Goal: Information Seeking & Learning: Learn about a topic

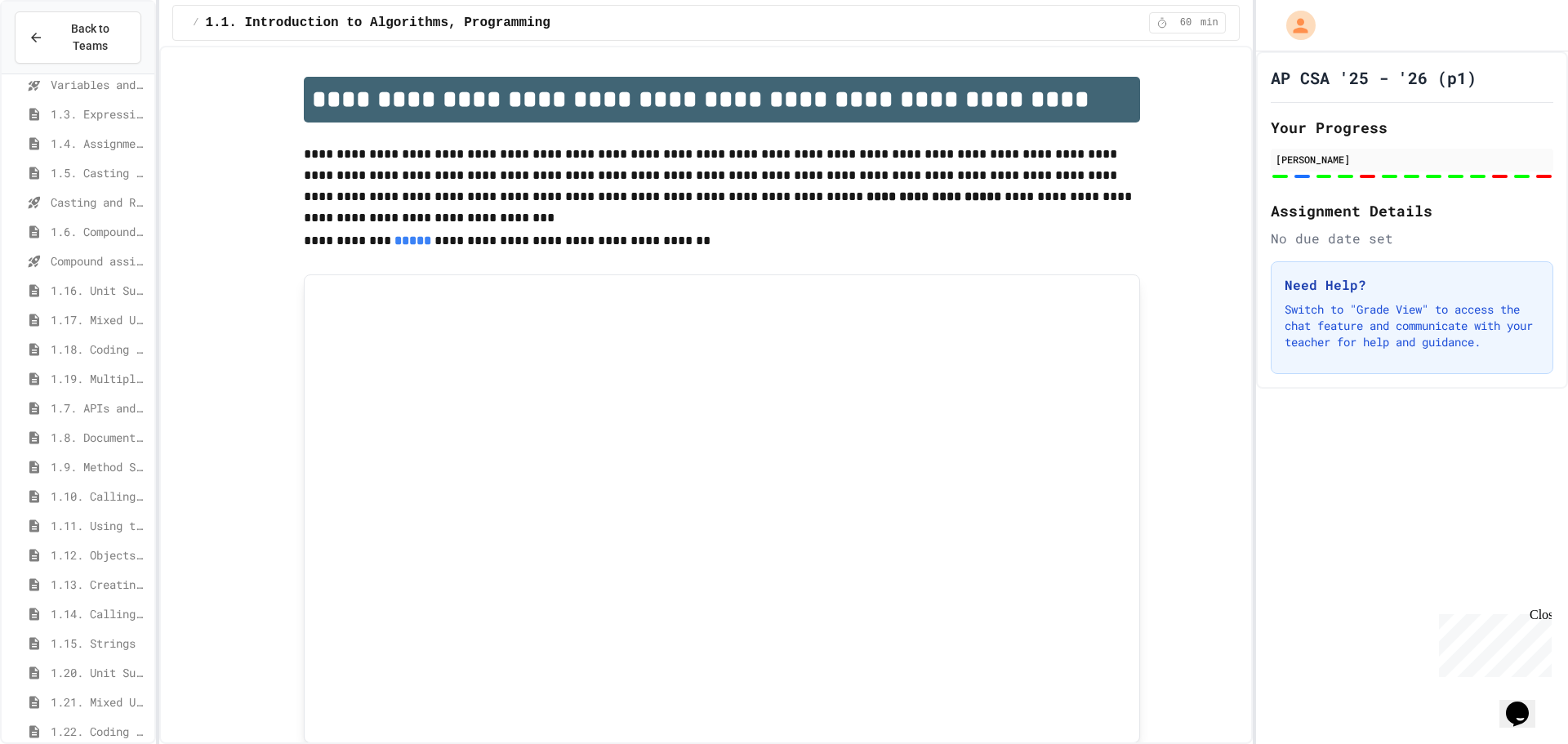
scroll to position [272, 0]
click at [92, 436] on span "1.17. Mixed Up Code Practice 1.1-1.6" at bounding box center [99, 444] width 97 height 17
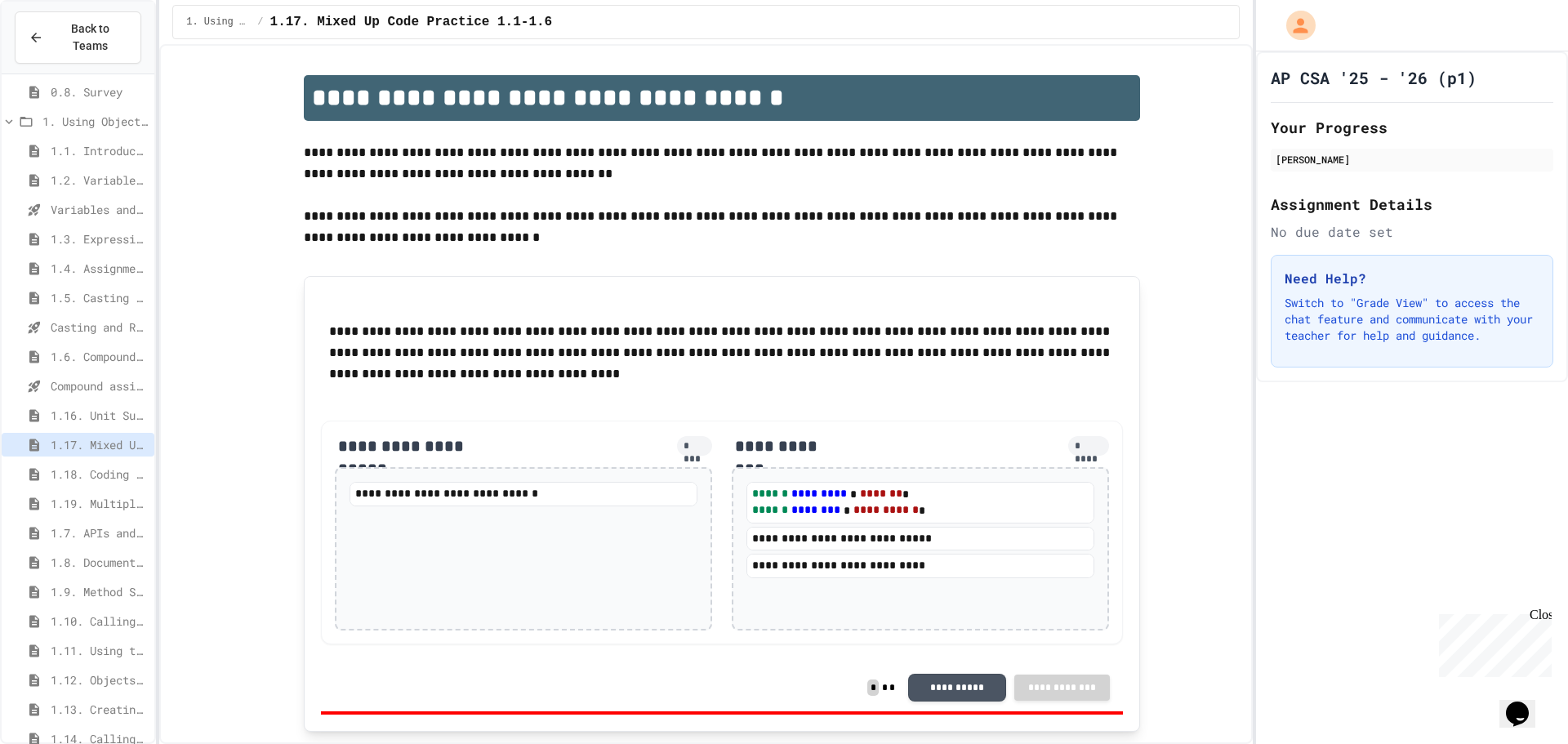
click at [45, 383] on div "Compound assignment operators - Quiz" at bounding box center [78, 388] width 153 height 30
click at [75, 407] on span "1.16. Unit Summary 1a (1.1-1.6)" at bounding box center [99, 415] width 97 height 17
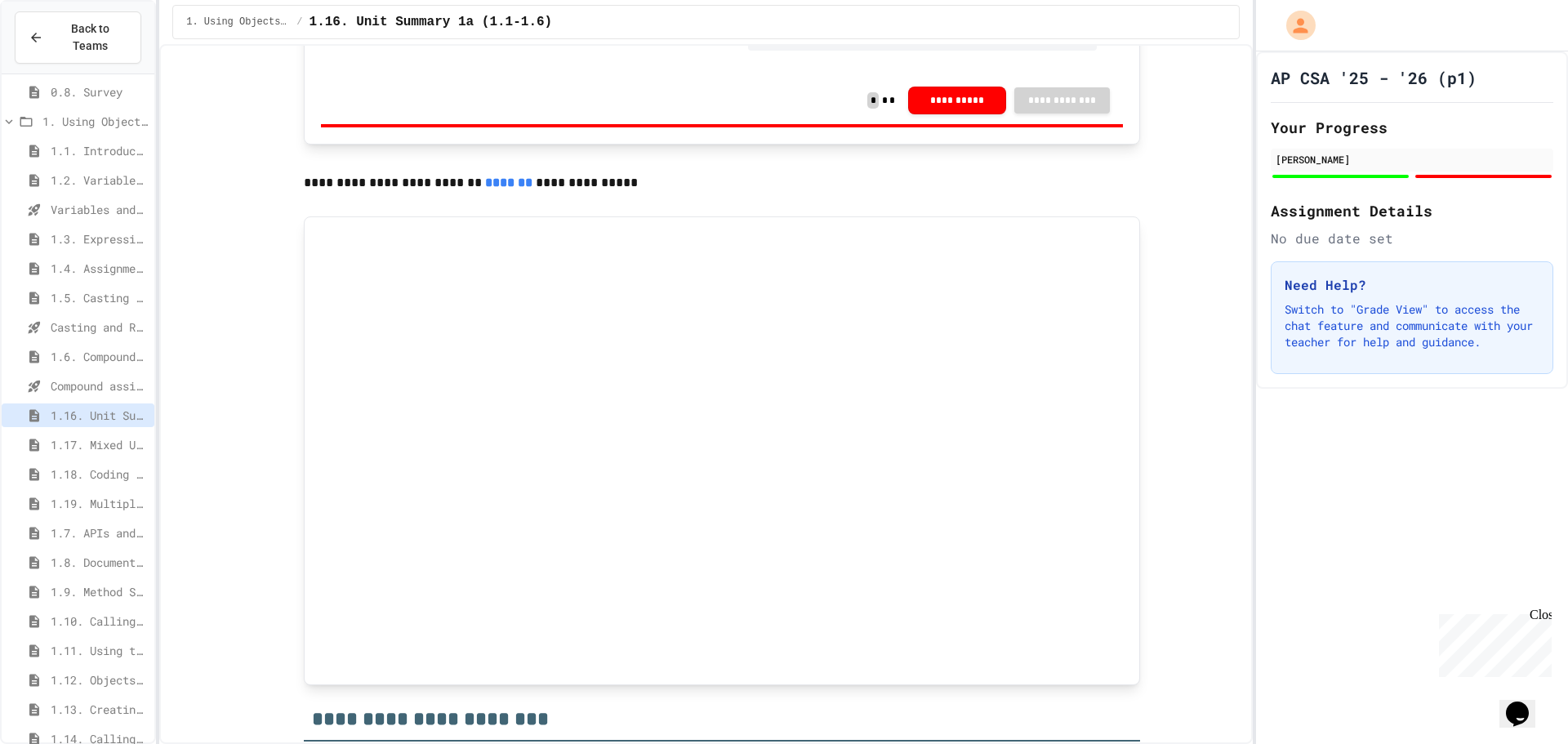
scroll to position [2498, 0]
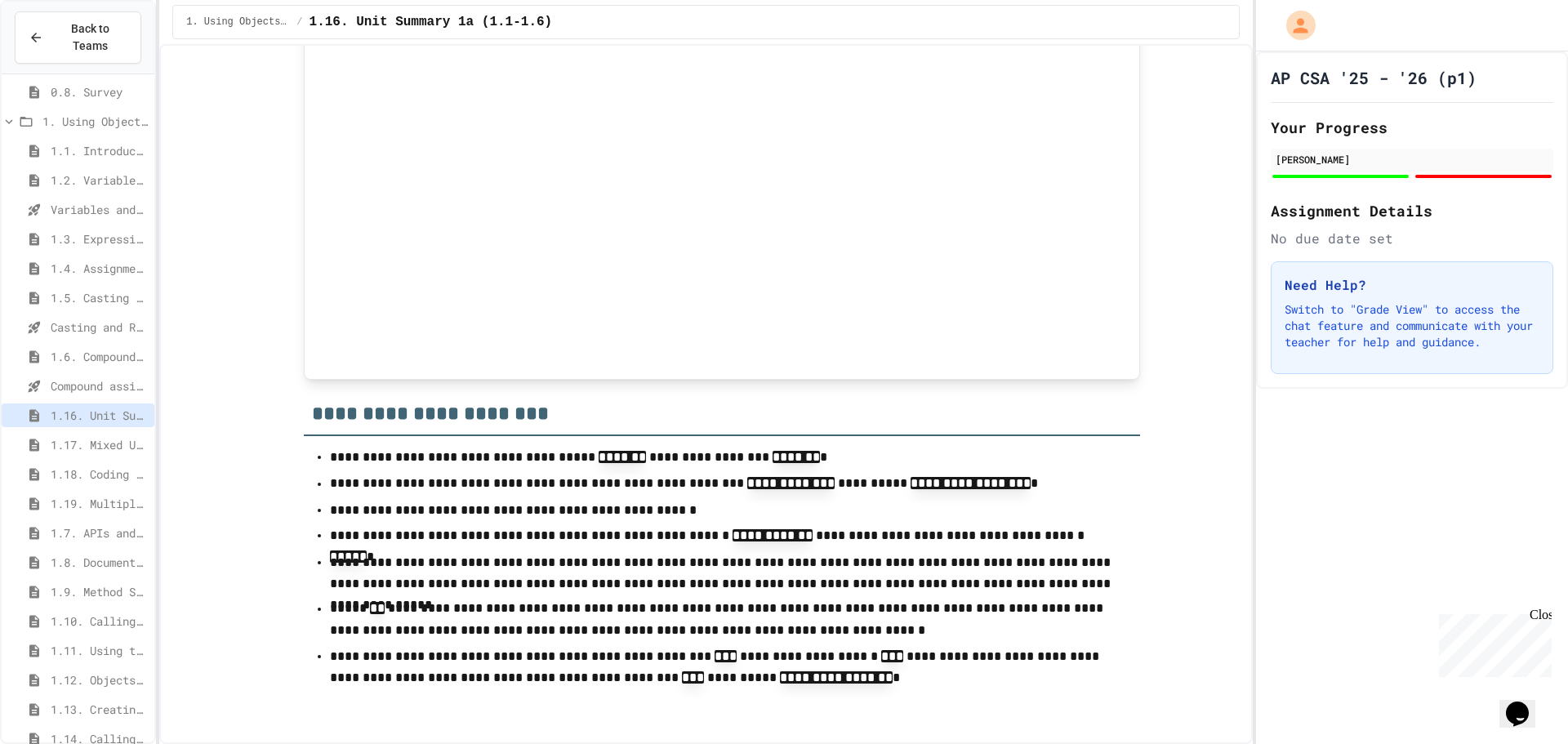
click at [73, 436] on span "1.17. Mixed Up Code Practice 1.1-1.6" at bounding box center [99, 444] width 97 height 17
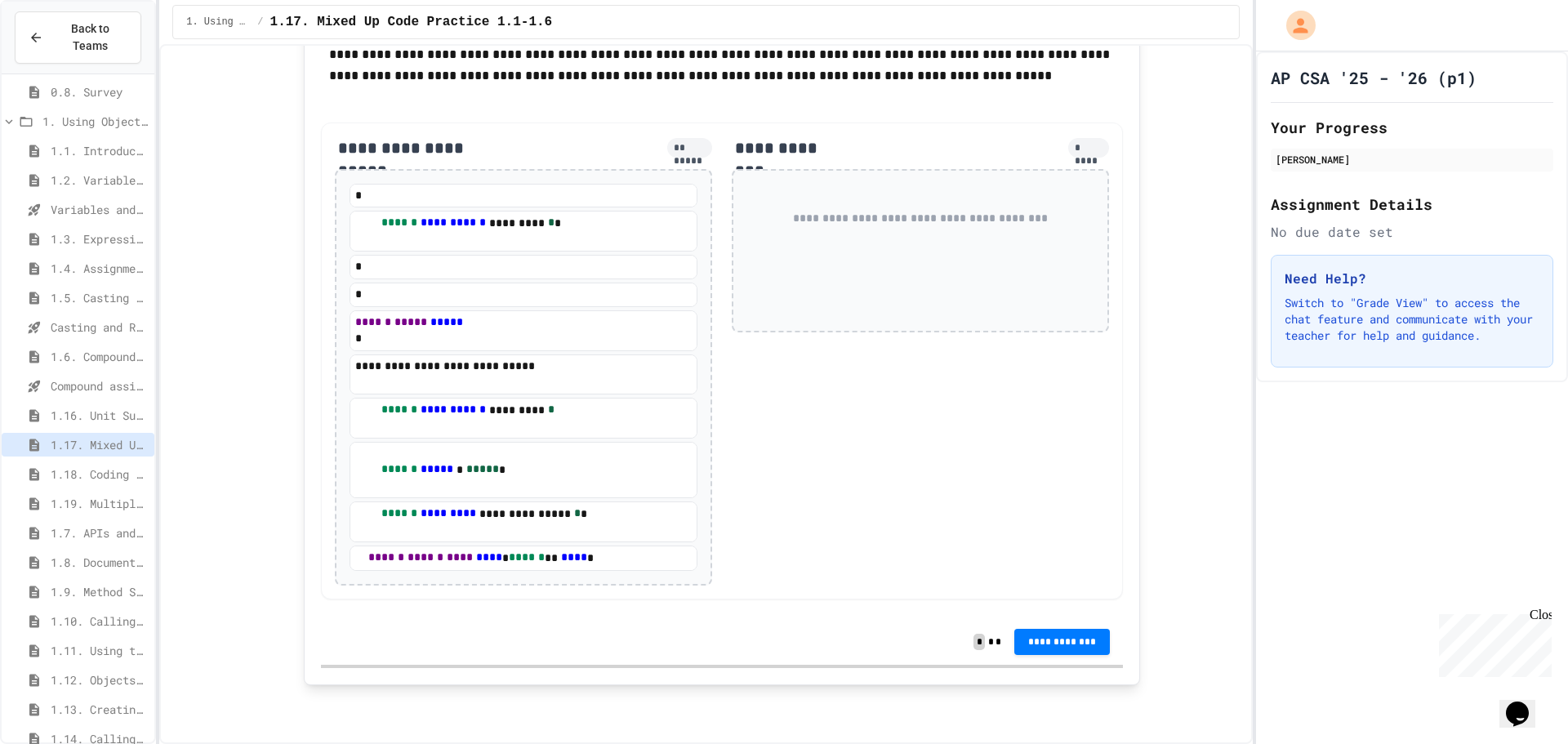
scroll to position [9044, 0]
click at [67, 466] on span "1.18. Coding Practice 1a (1.1-1.6)" at bounding box center [99, 474] width 97 height 17
